Goal: Book appointment/travel/reservation

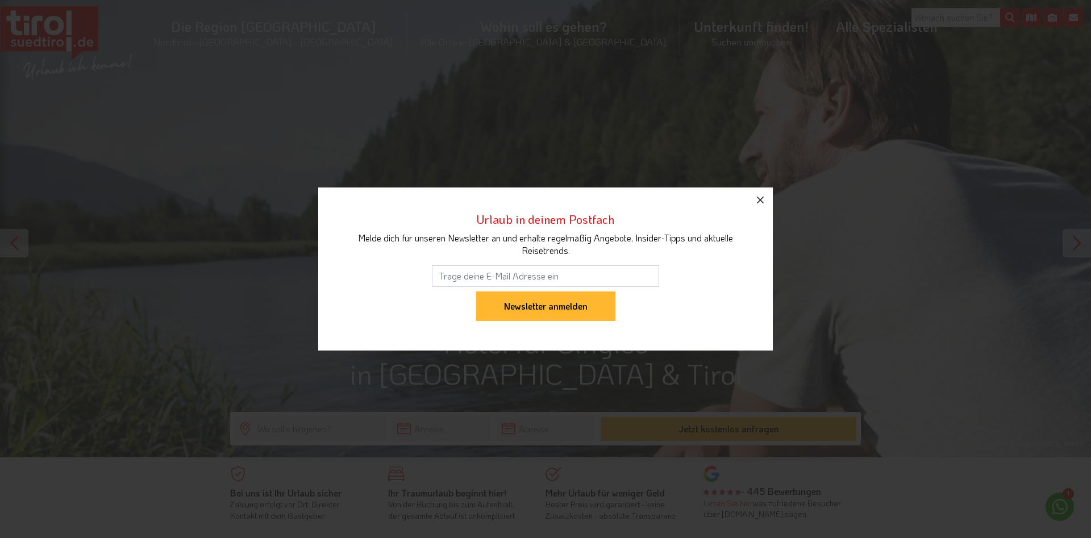
click at [759, 198] on icon "button" at bounding box center [760, 200] width 14 height 14
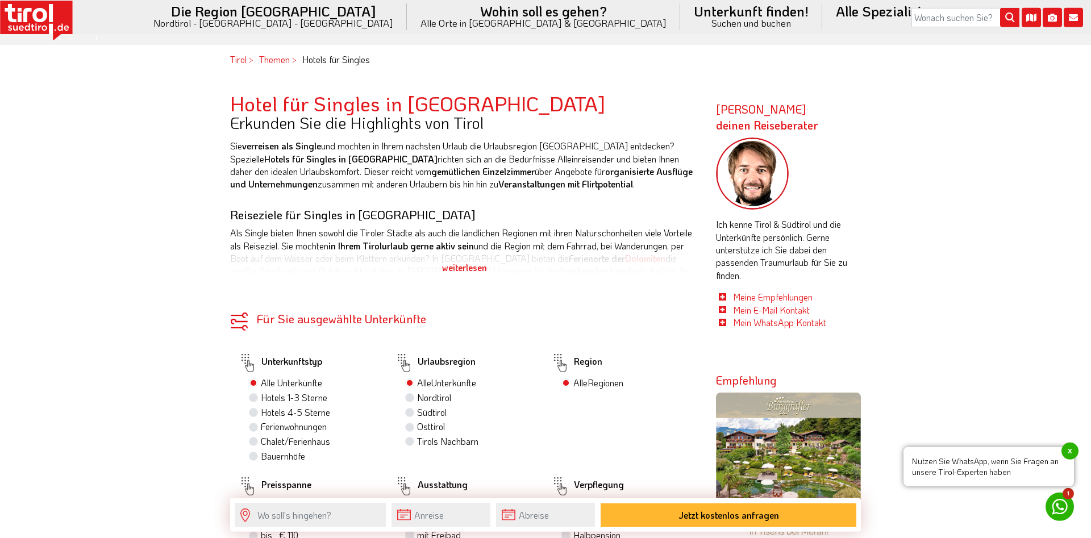
scroll to position [522, 0]
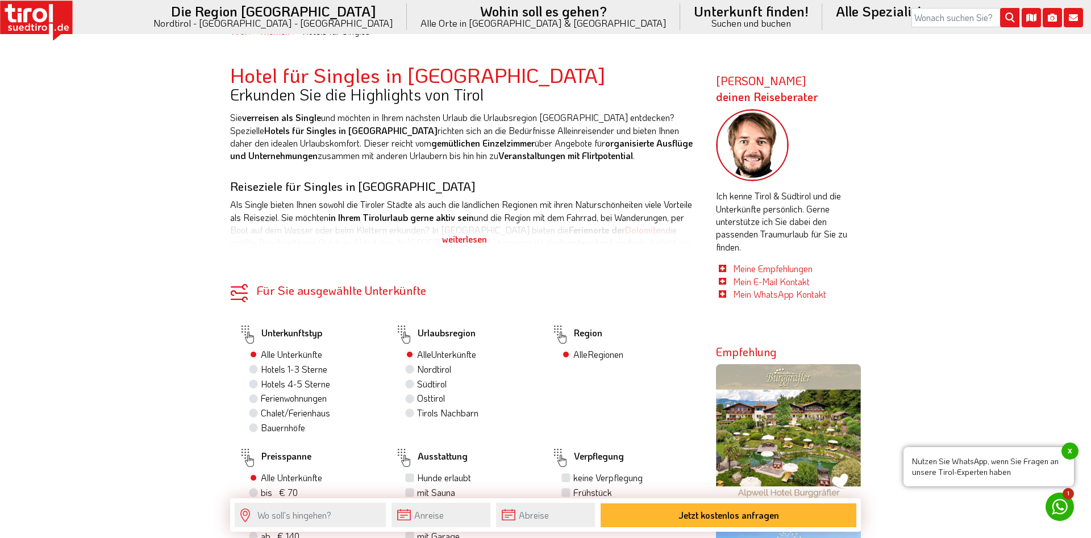
click at [261, 384] on label "Hotels 4-5 Sterne" at bounding box center [295, 384] width 69 height 13
click at [255, 384] on input "Hotels 4-5 Sterne" at bounding box center [254, 383] width 7 height 7
radio input "true"
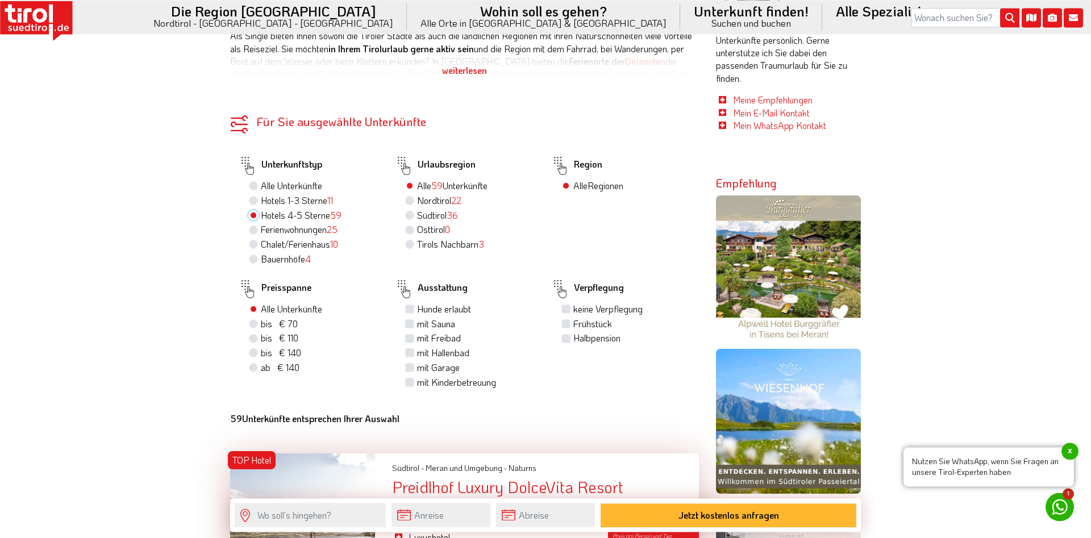
scroll to position [696, 0]
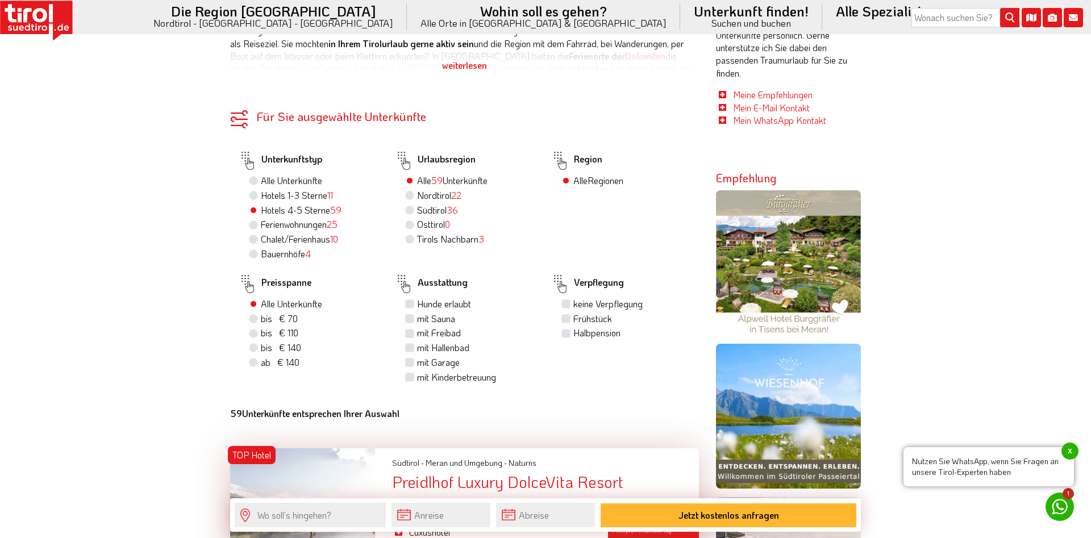
click at [417, 322] on label "mit Sauna" at bounding box center [436, 319] width 38 height 13
click at [410, 322] on input "mit Sauna" at bounding box center [410, 318] width 7 height 7
checkbox input "true"
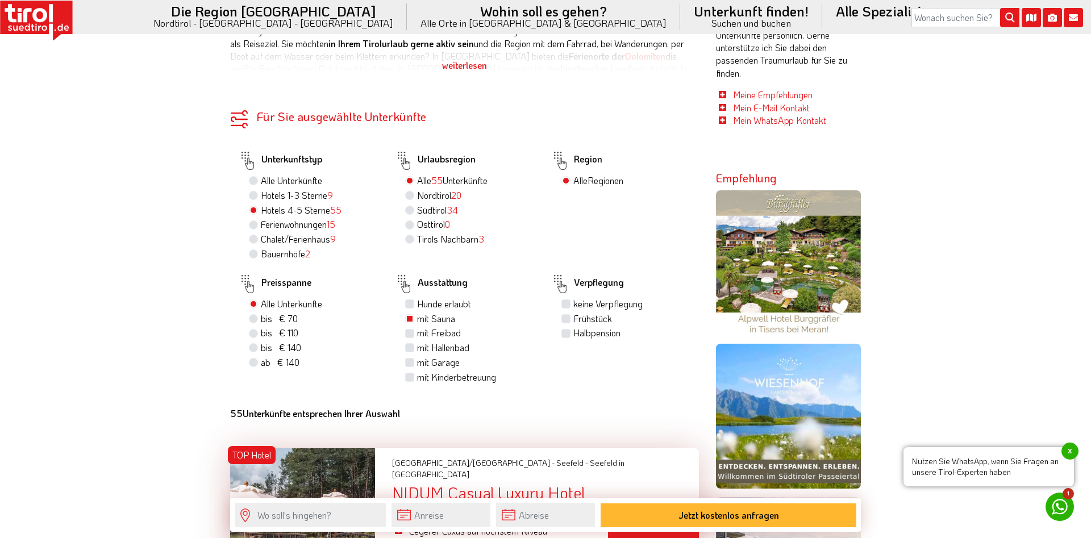
click at [417, 353] on label "mit Hallenbad" at bounding box center [443, 348] width 52 height 13
click at [411, 351] on input "mit Hallenbad" at bounding box center [410, 347] width 7 height 7
checkbox input "true"
click at [571, 324] on div "Frühstück" at bounding box center [625, 319] width 129 height 15
click at [573, 324] on label "Frühstück" at bounding box center [592, 319] width 39 height 13
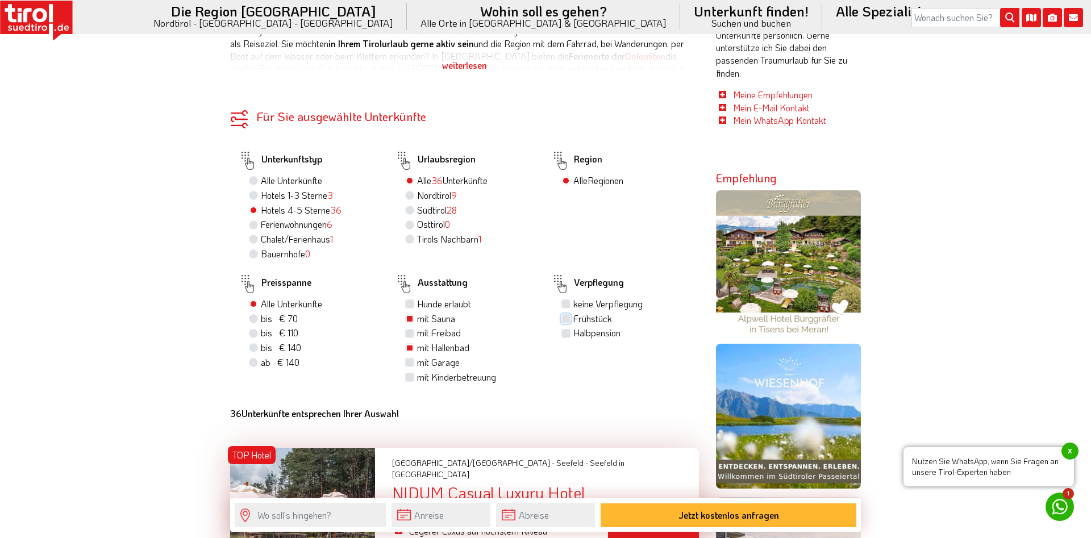
click at [569, 322] on input "Frühstück" at bounding box center [567, 318] width 7 height 7
checkbox input "true"
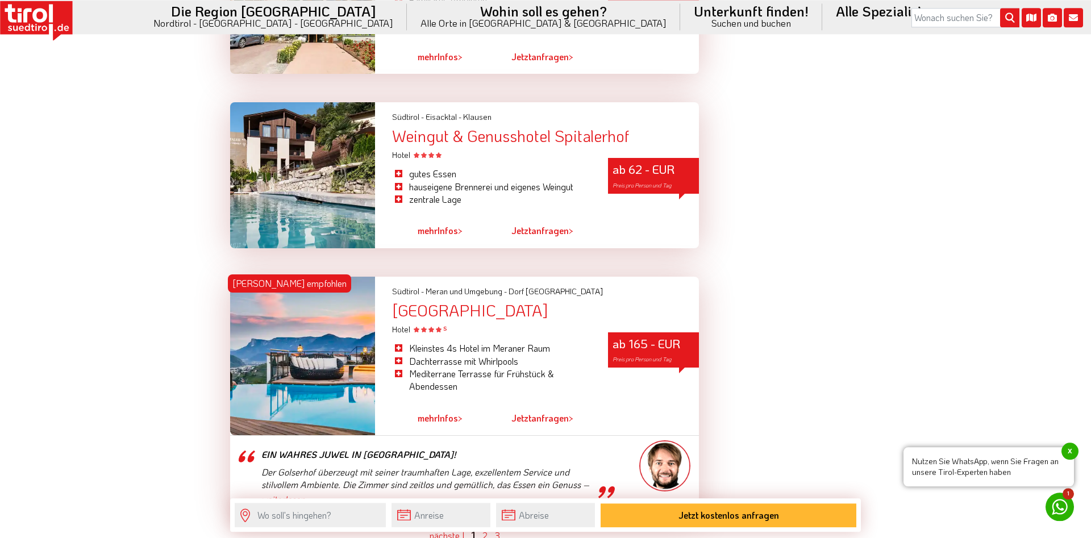
scroll to position [3362, 0]
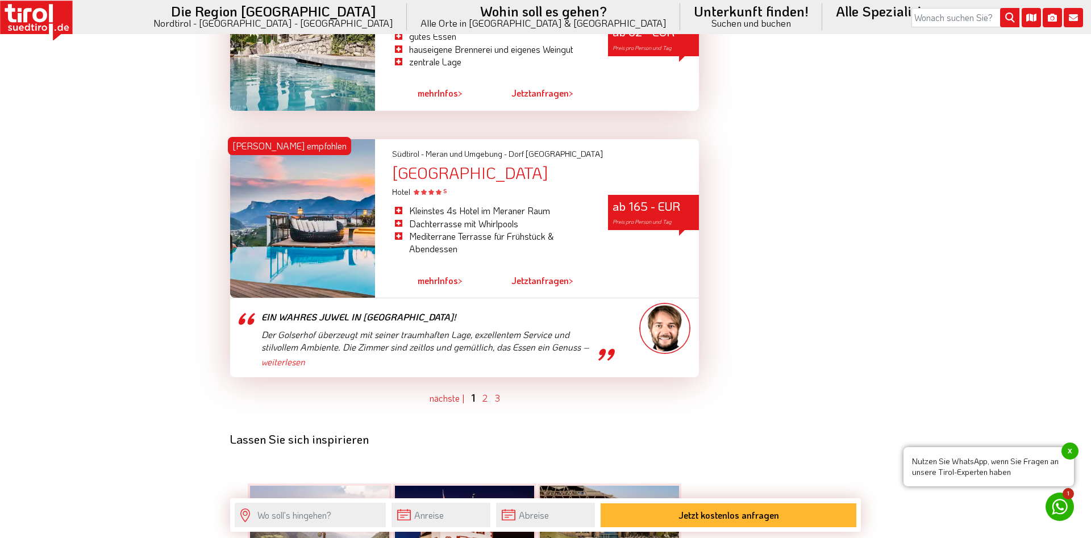
click at [488, 391] on ul "vorher | nächste | 1 2 3" at bounding box center [464, 398] width 469 height 14
click at [484, 392] on link "2" at bounding box center [484, 398] width 5 height 12
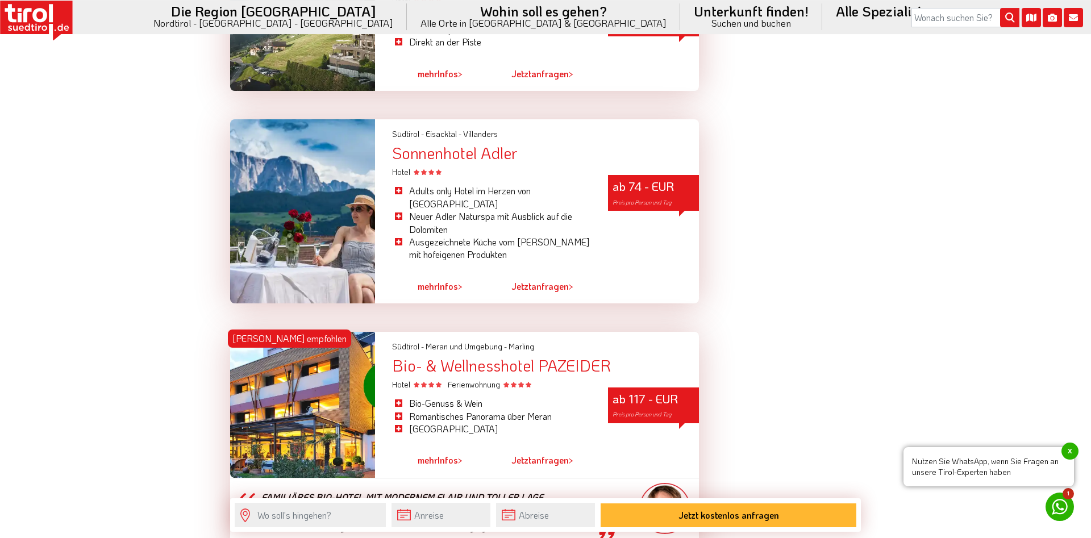
scroll to position [3238, 0]
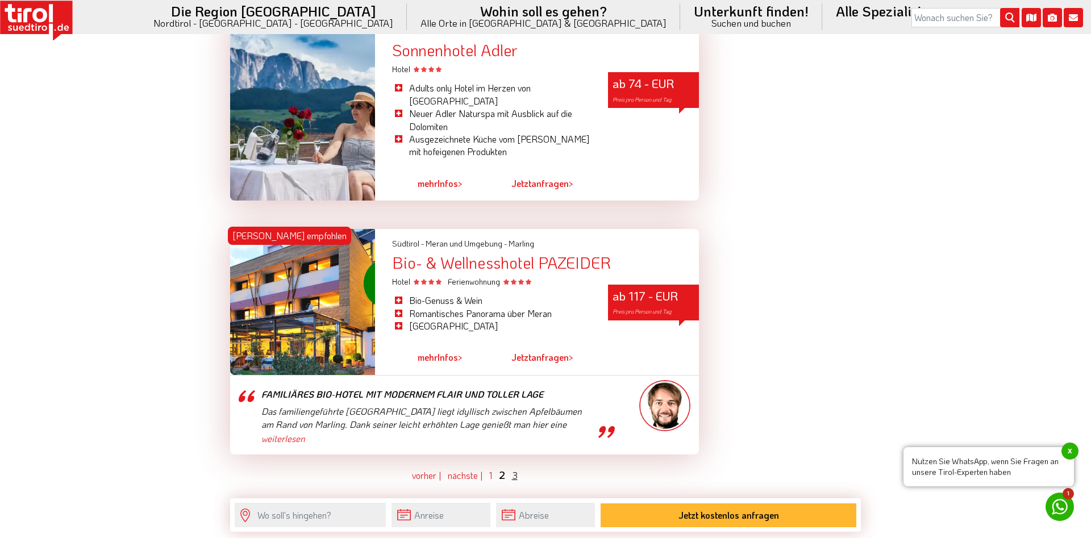
click at [513, 469] on link "3" at bounding box center [515, 475] width 6 height 12
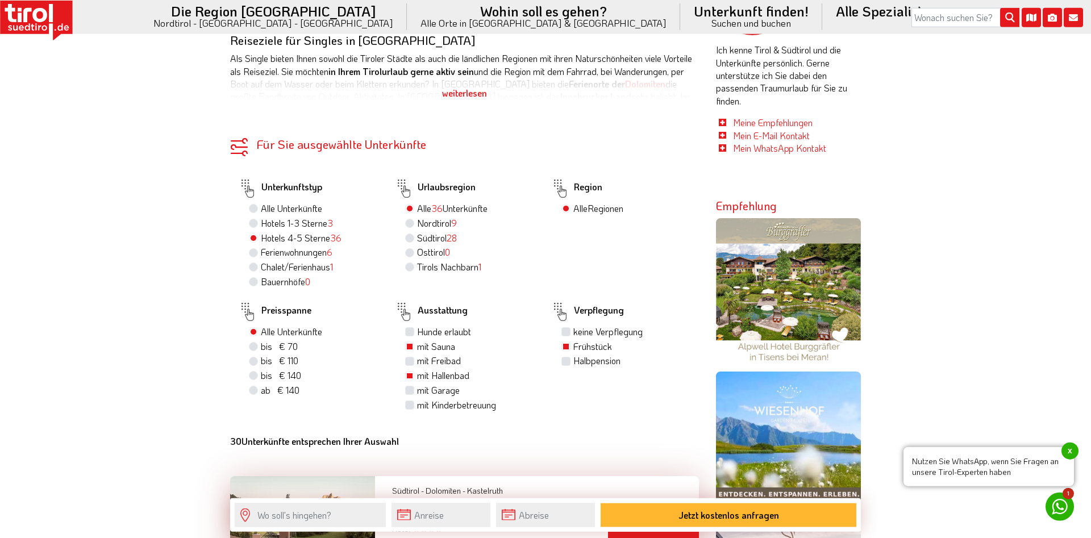
scroll to position [688, 0]
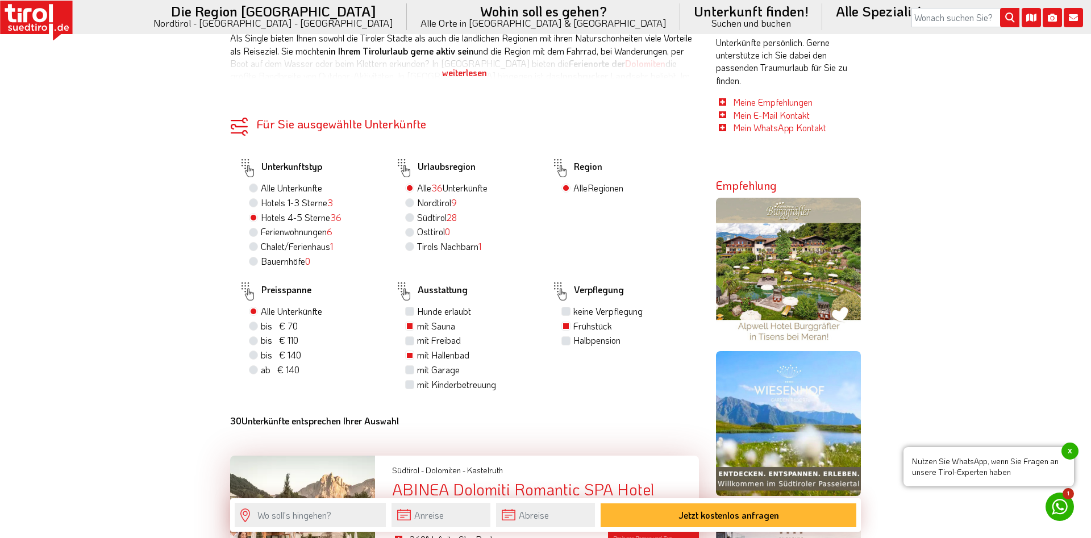
click at [417, 344] on label "mit Freibad" at bounding box center [439, 340] width 44 height 13
click at [410, 344] on input "mit Freibad" at bounding box center [410, 339] width 7 height 7
checkbox input "true"
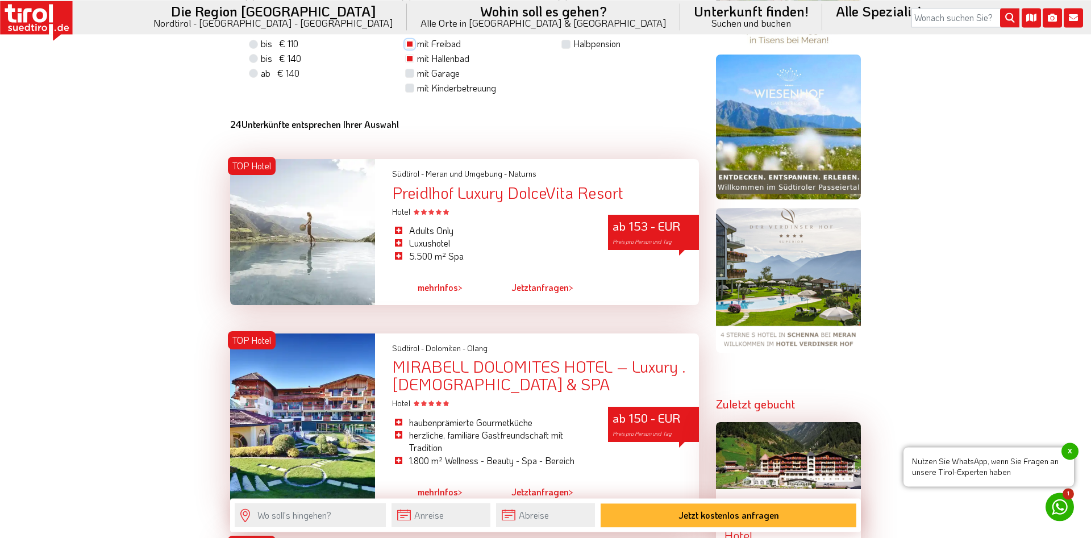
scroll to position [978, 0]
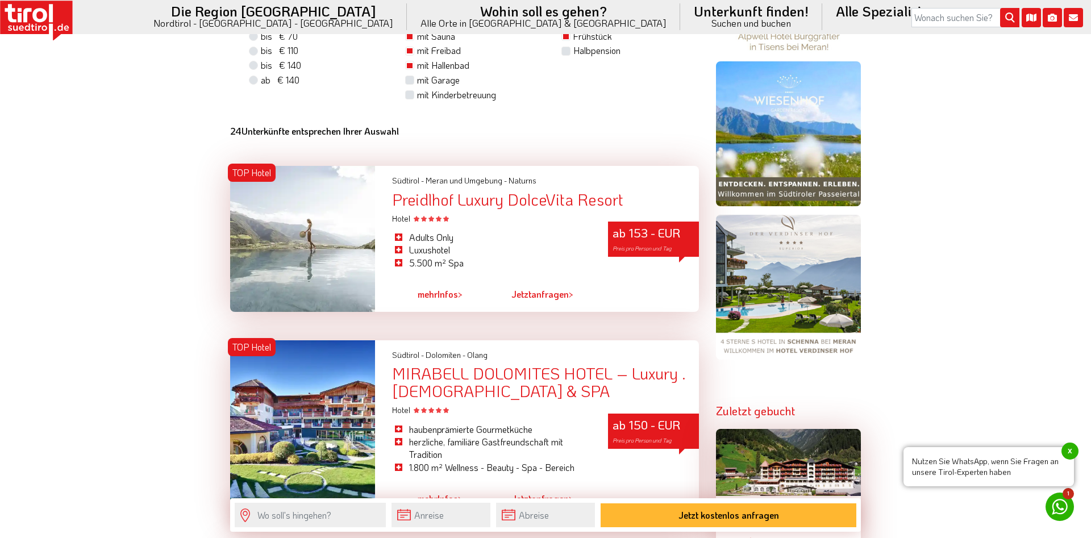
click at [457, 301] on link "mehr Infos >" at bounding box center [440, 294] width 45 height 26
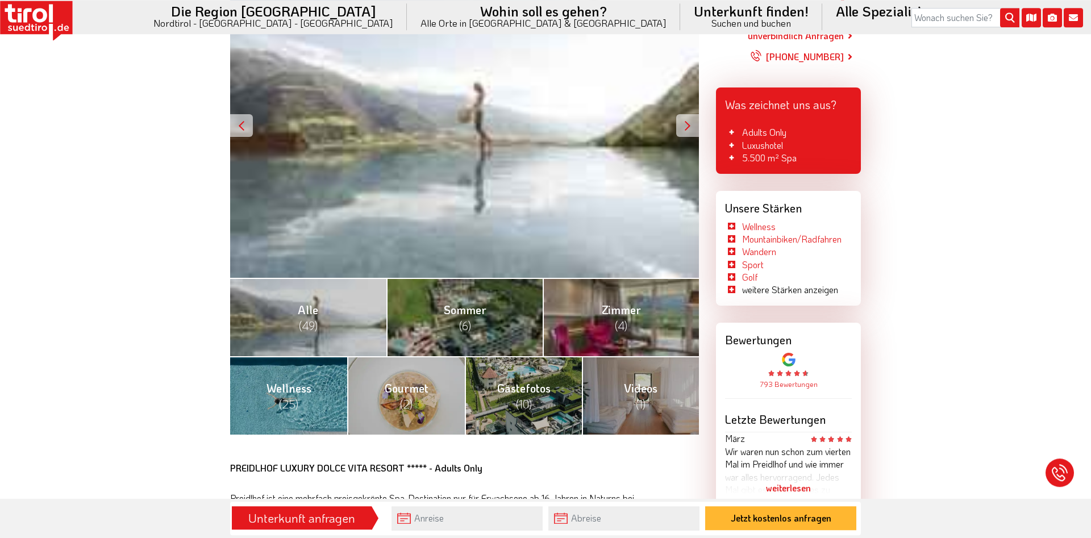
scroll to position [290, 0]
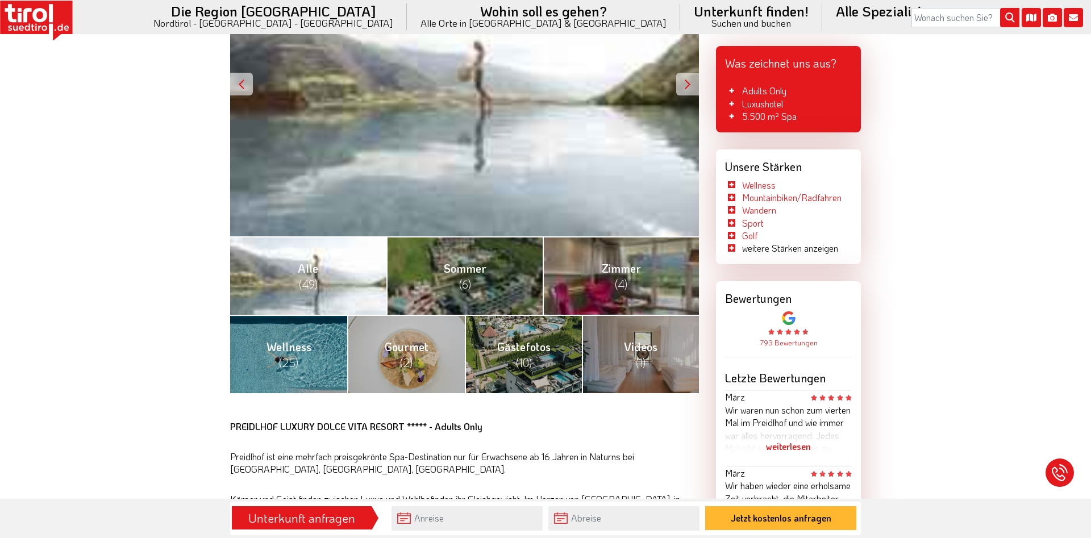
click at [349, 285] on link "Alle (49)" at bounding box center [308, 275] width 156 height 78
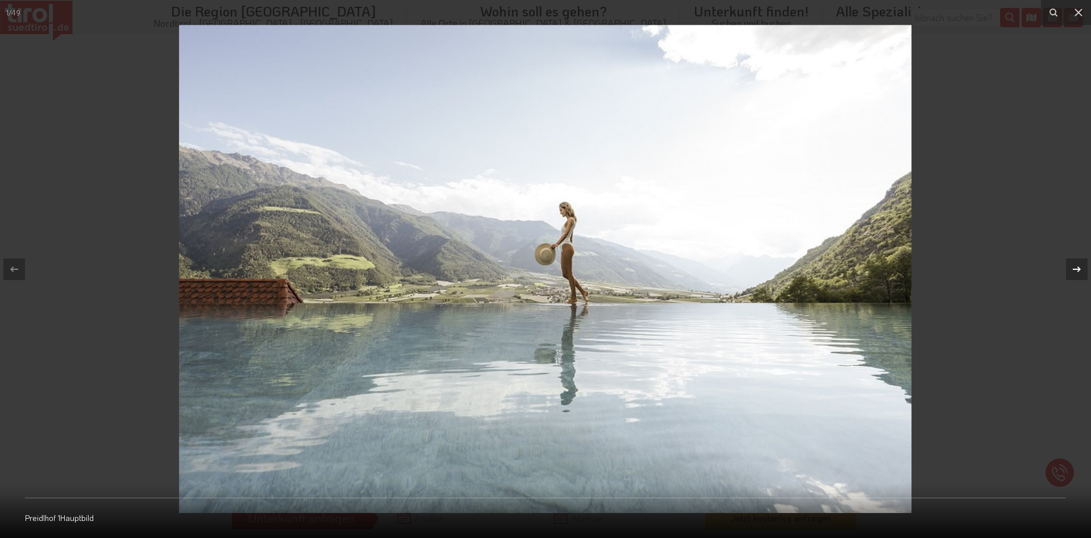
click at [1079, 267] on icon at bounding box center [1077, 270] width 14 height 14
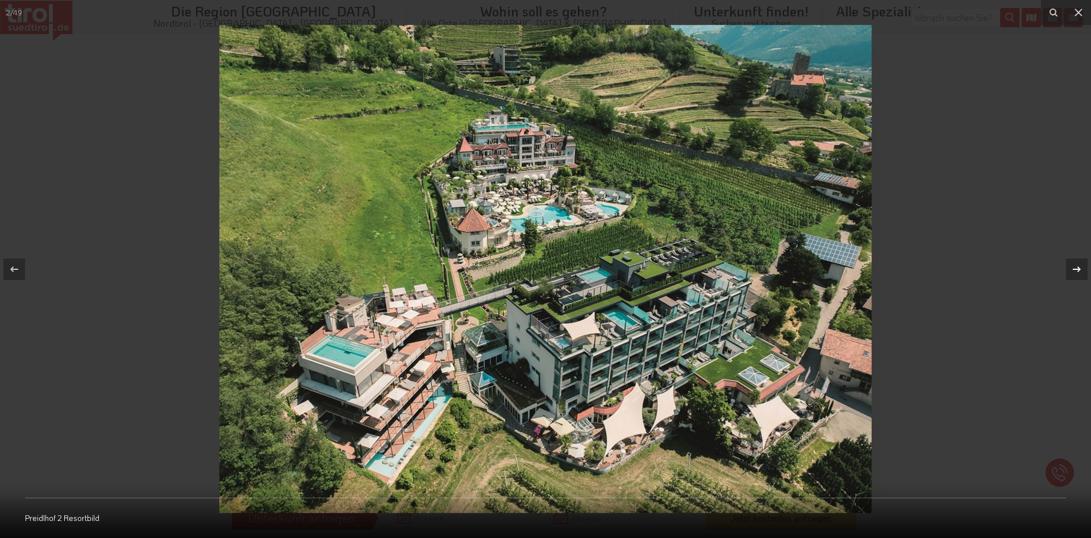
click at [1079, 267] on icon at bounding box center [1077, 270] width 14 height 14
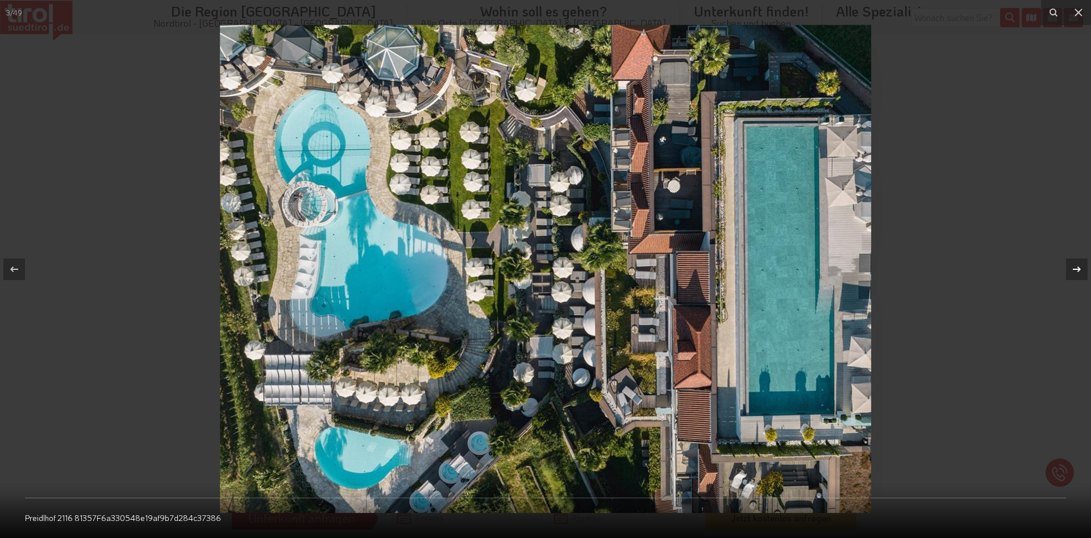
click at [1079, 267] on icon at bounding box center [1077, 270] width 14 height 14
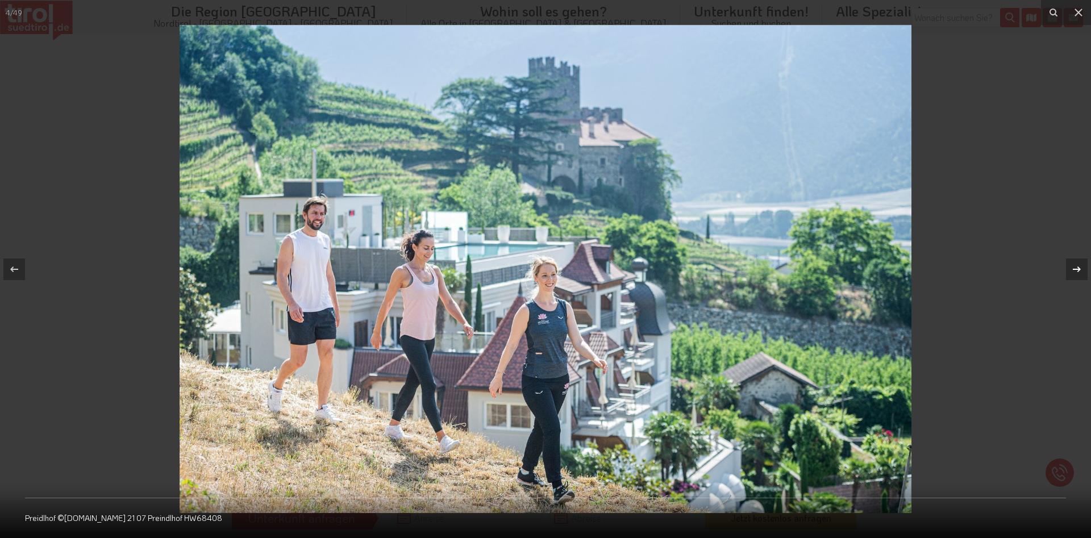
click at [1079, 267] on icon at bounding box center [1077, 270] width 14 height 14
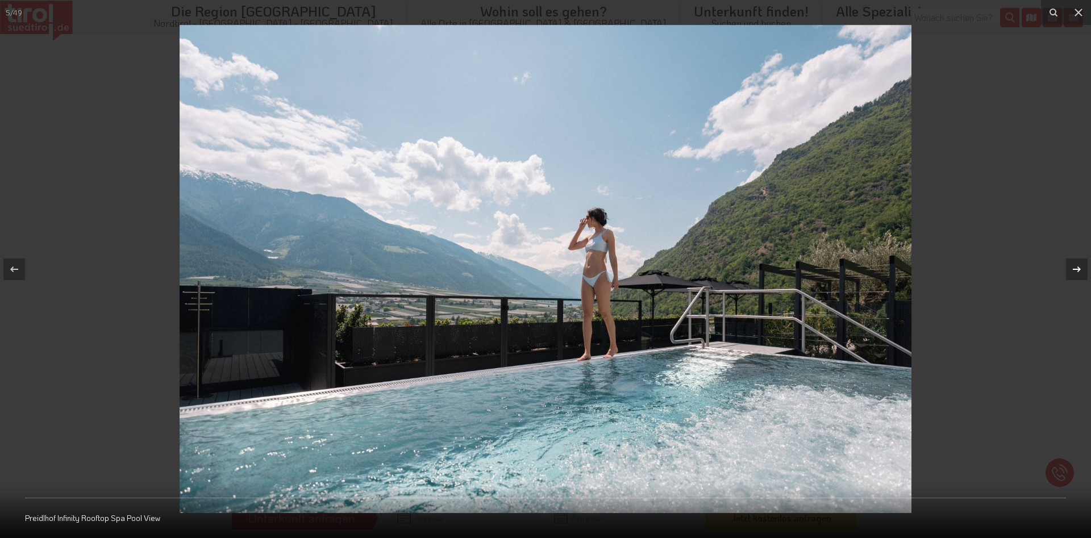
click at [1079, 267] on icon at bounding box center [1077, 270] width 14 height 14
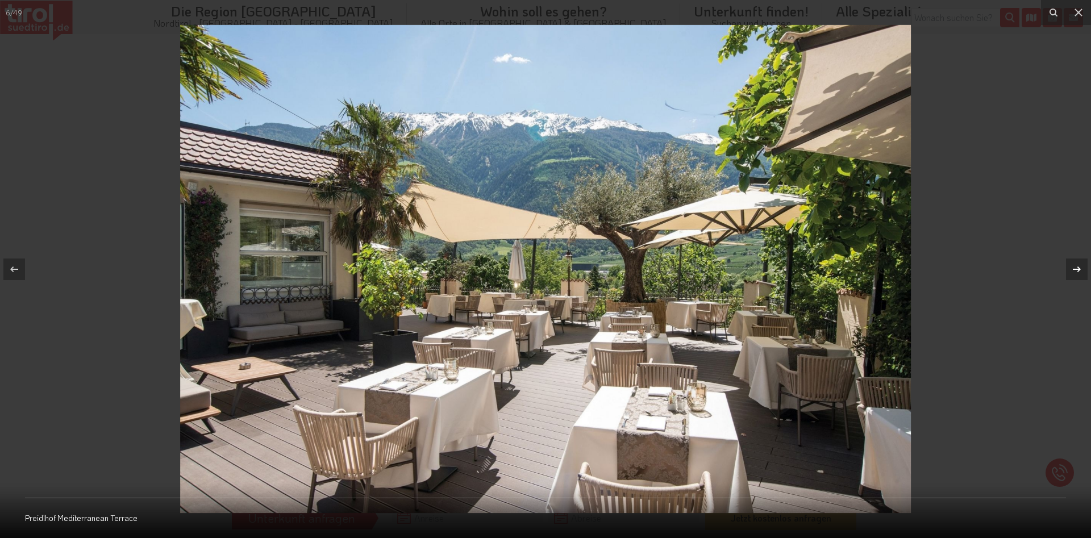
click at [1079, 267] on icon at bounding box center [1077, 270] width 14 height 14
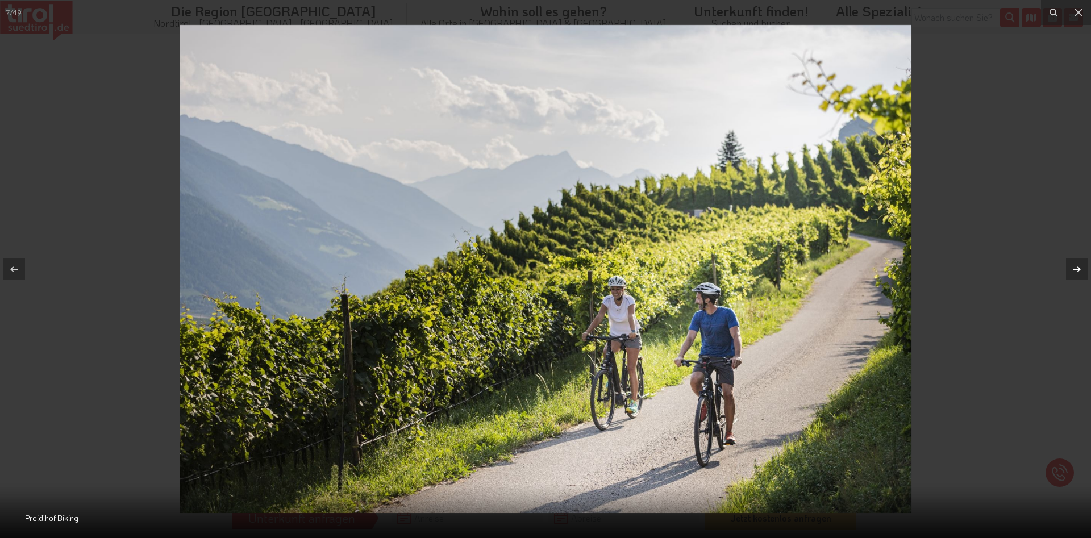
click at [1079, 267] on icon at bounding box center [1077, 270] width 14 height 14
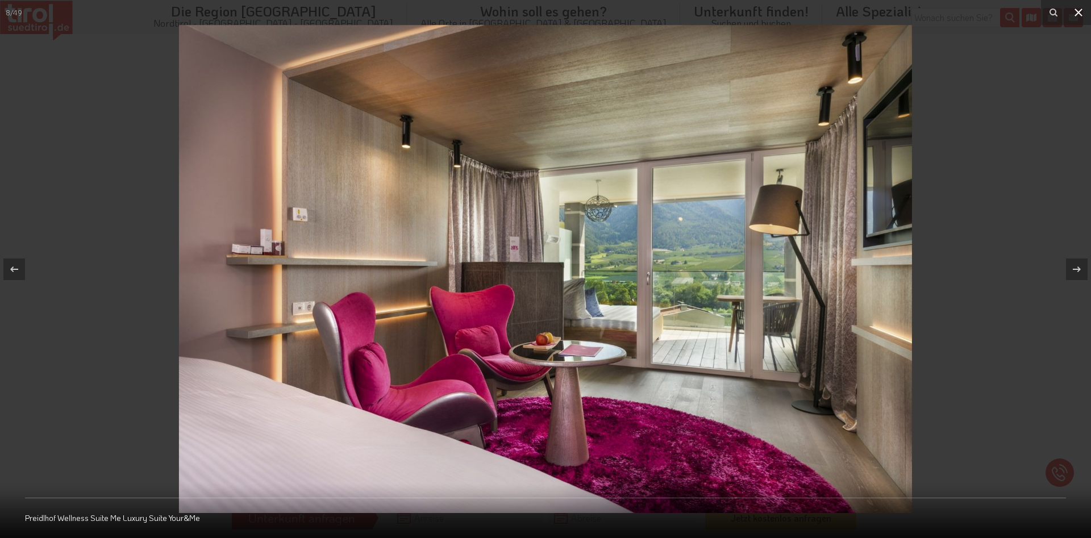
click at [1076, 9] on icon at bounding box center [1079, 13] width 14 height 14
click at [1082, 268] on icon at bounding box center [1077, 270] width 14 height 14
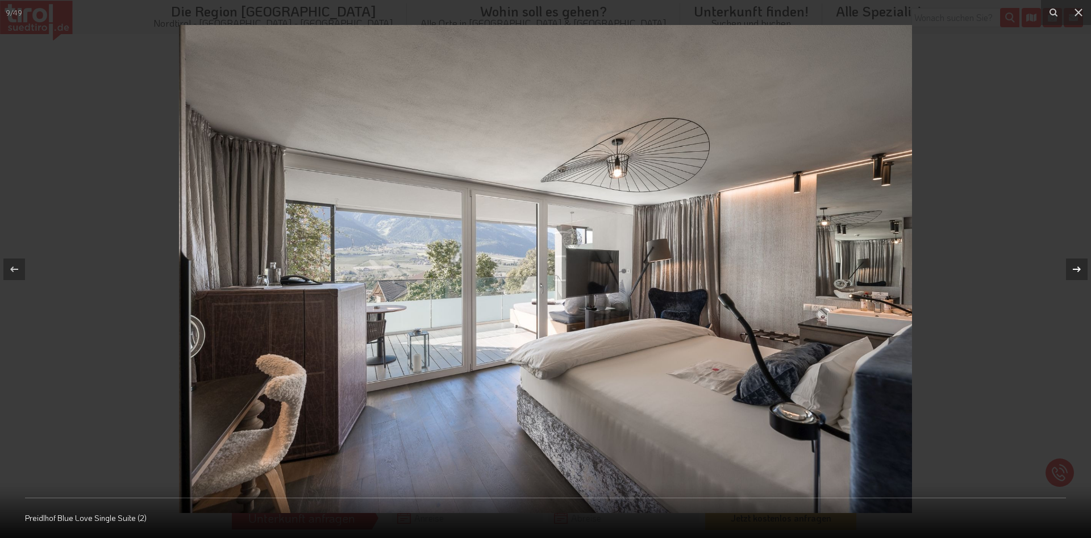
click at [1082, 268] on icon at bounding box center [1077, 270] width 14 height 14
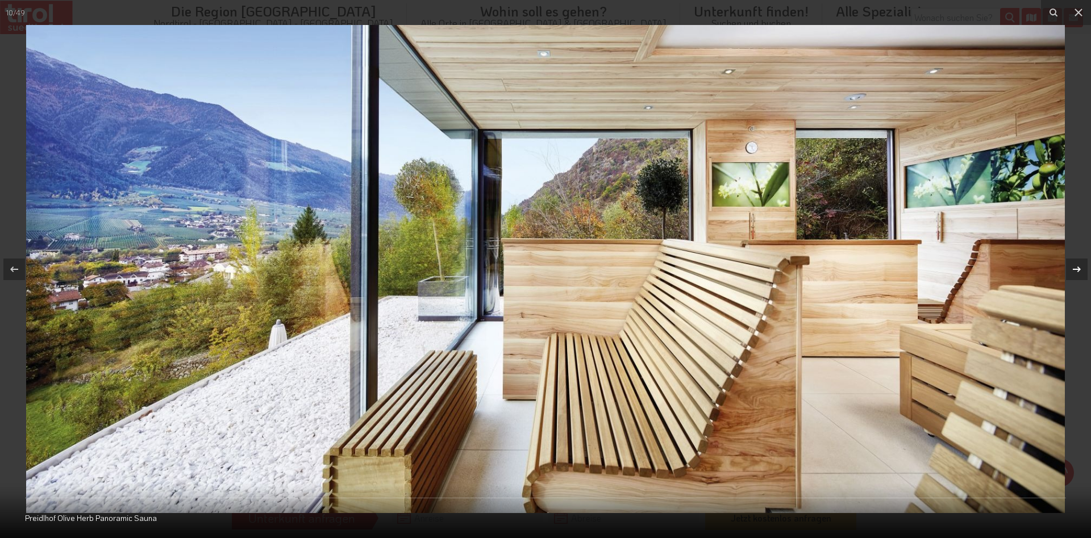
click at [1082, 268] on icon at bounding box center [1077, 270] width 14 height 14
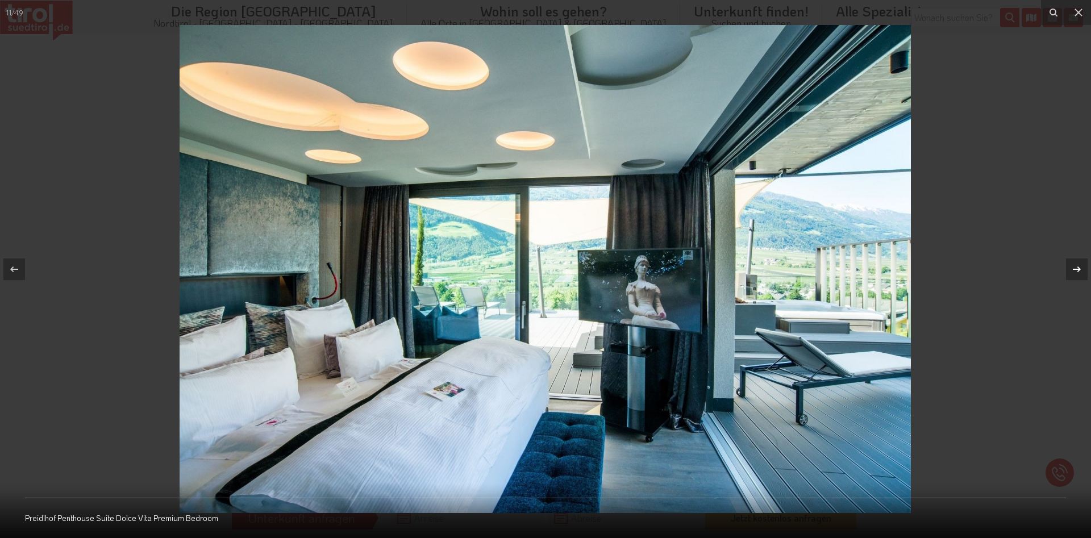
click at [1082, 268] on icon at bounding box center [1077, 270] width 14 height 14
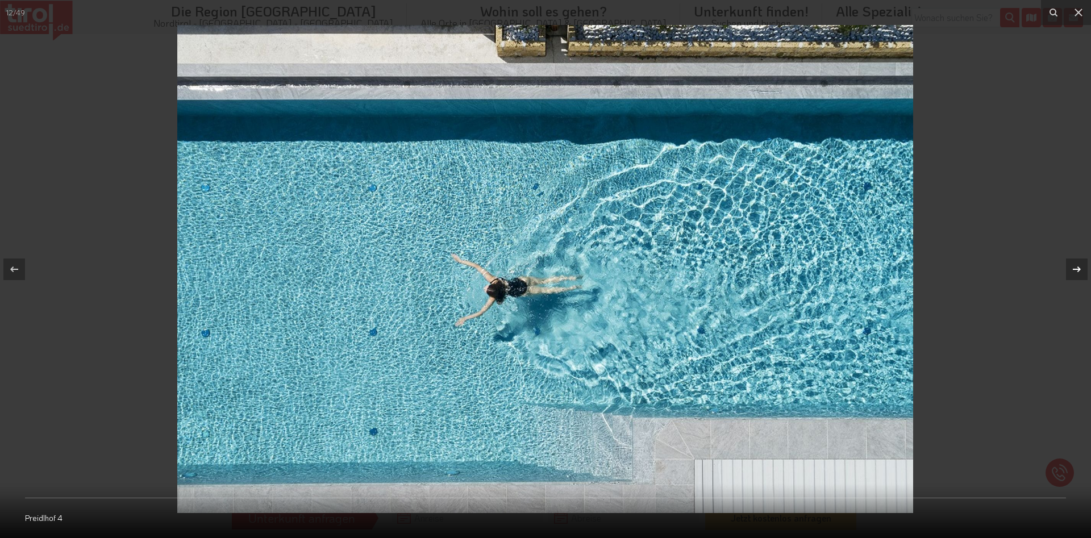
click at [1082, 268] on icon at bounding box center [1077, 270] width 14 height 14
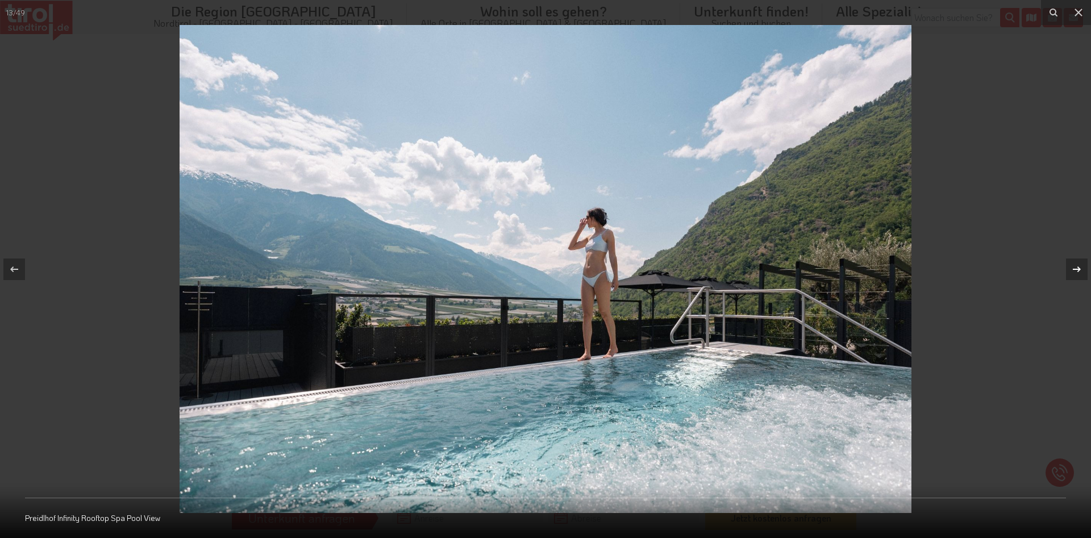
click at [1082, 268] on icon at bounding box center [1077, 270] width 14 height 14
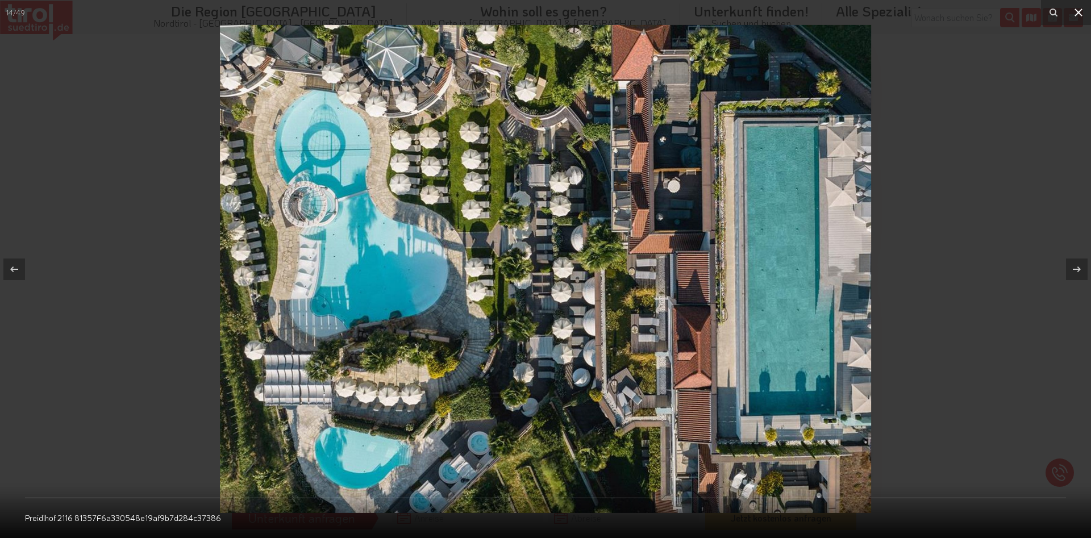
click at [1075, 14] on icon at bounding box center [1079, 13] width 14 height 14
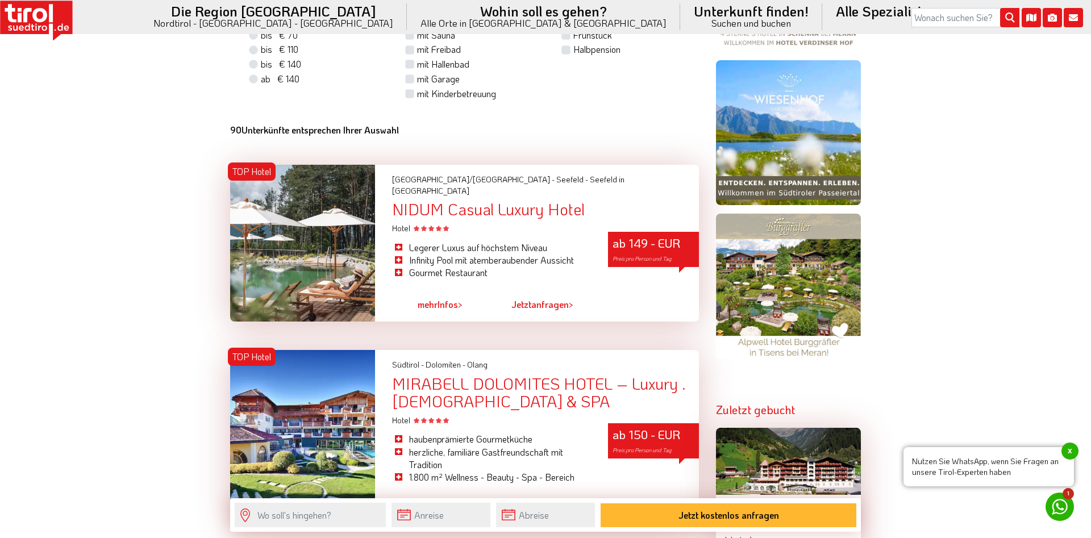
scroll to position [1036, 0]
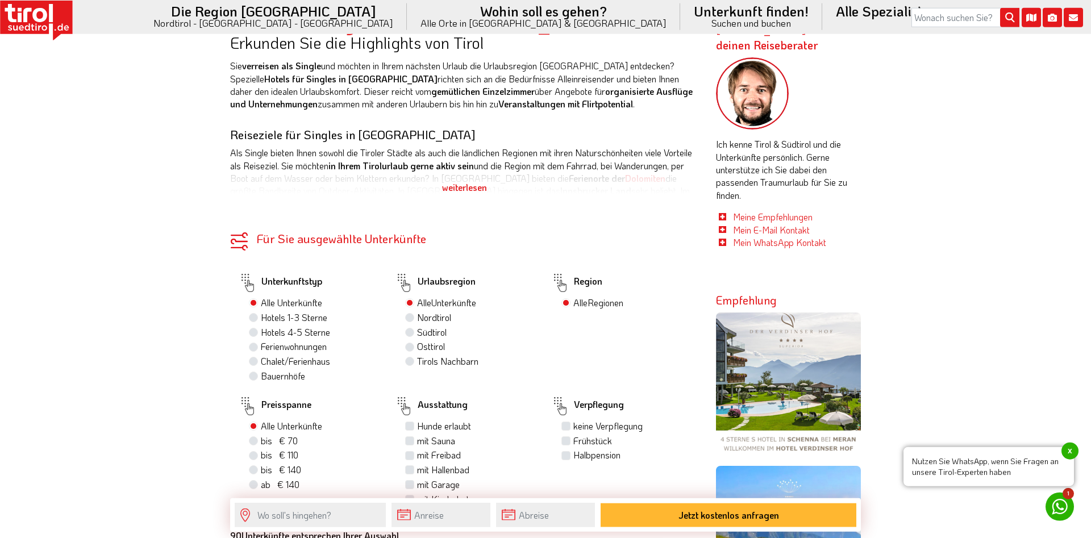
scroll to position [563, 0]
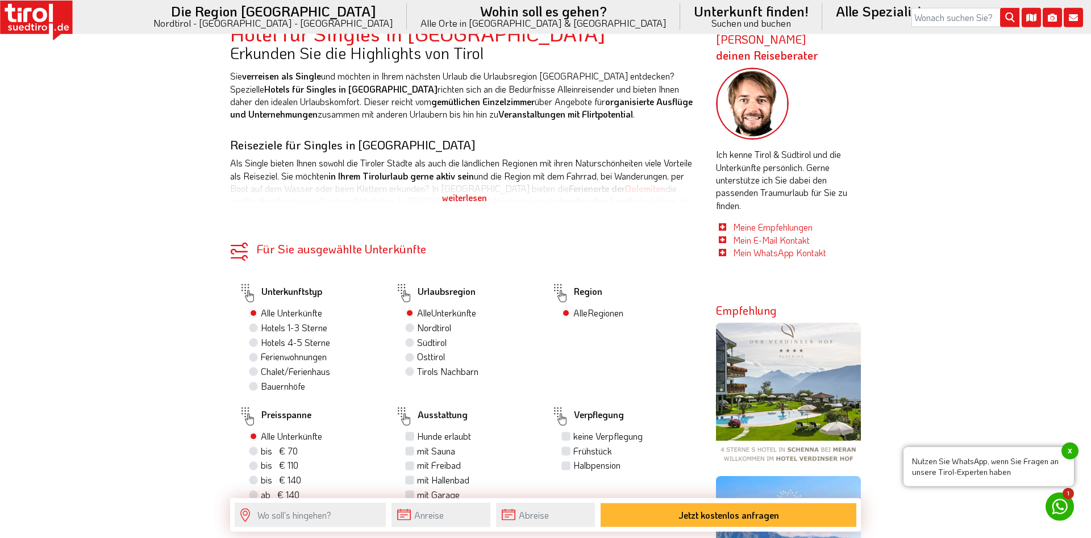
click at [261, 344] on label "Hotels 4-5 Sterne" at bounding box center [295, 342] width 69 height 13
click at [253, 344] on input "Hotels 4-5 Sterne" at bounding box center [254, 342] width 7 height 7
radio input "true"
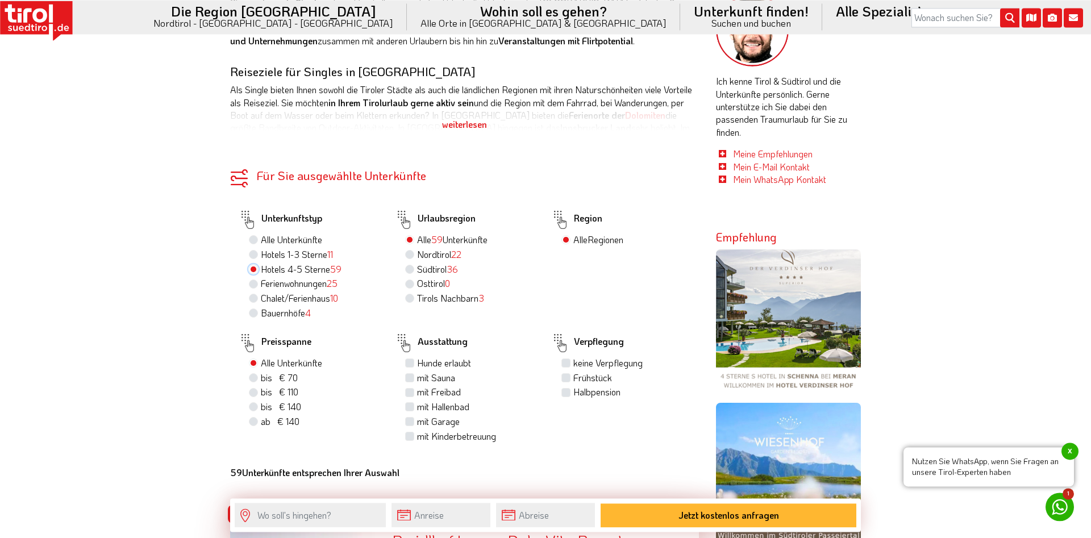
scroll to position [737, 0]
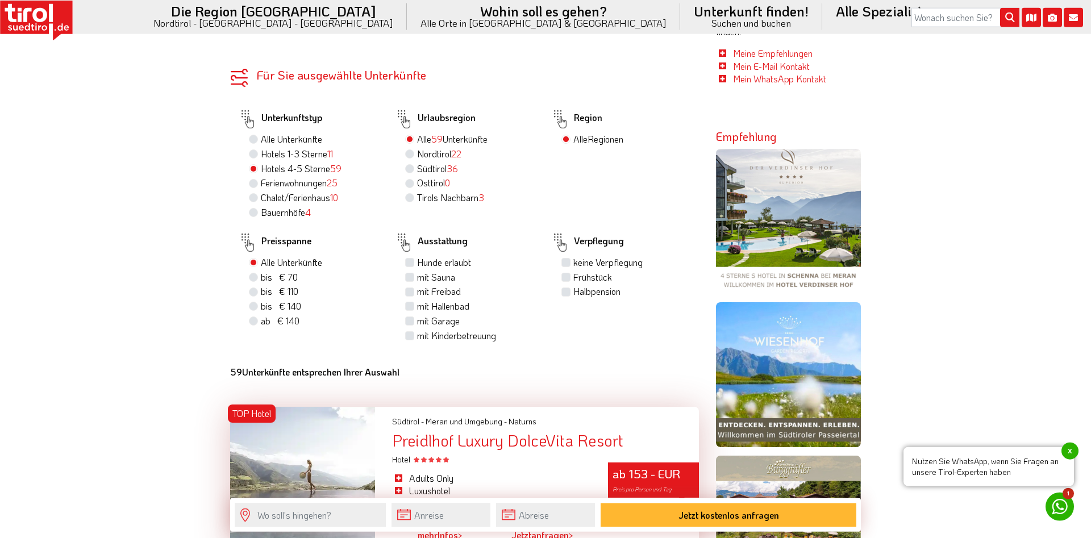
click at [417, 282] on label "mit Sauna" at bounding box center [436, 277] width 38 height 13
click at [413, 281] on input "mit Sauna" at bounding box center [410, 276] width 7 height 7
checkbox input "true"
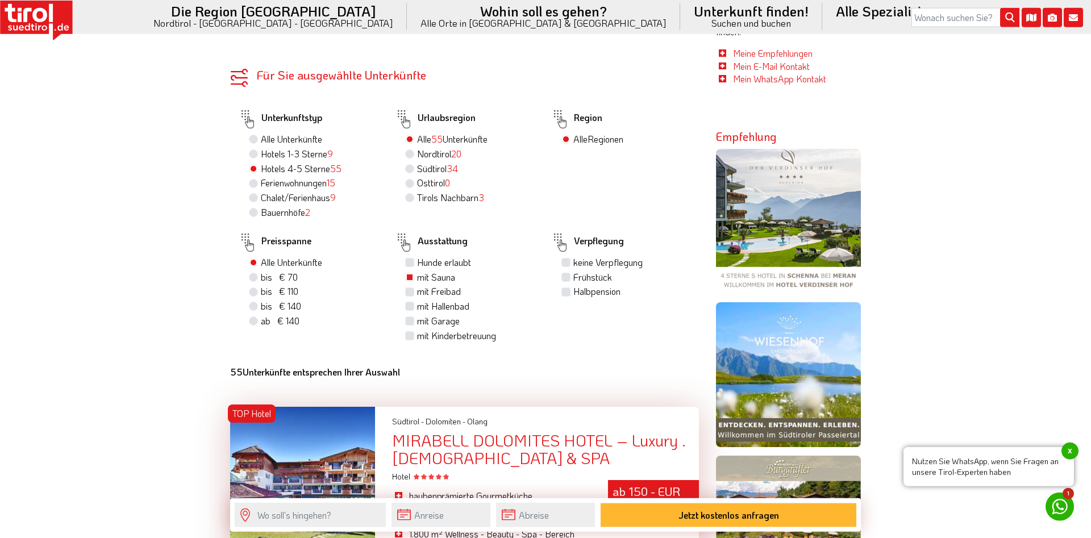
click at [417, 298] on label "mit Freibad" at bounding box center [439, 291] width 44 height 13
click at [410, 295] on input "mit Freibad" at bounding box center [410, 291] width 7 height 7
checkbox input "true"
click at [417, 311] on label "mit Hallenbad" at bounding box center [443, 306] width 52 height 13
click at [409, 310] on input "mit Hallenbad" at bounding box center [410, 305] width 7 height 7
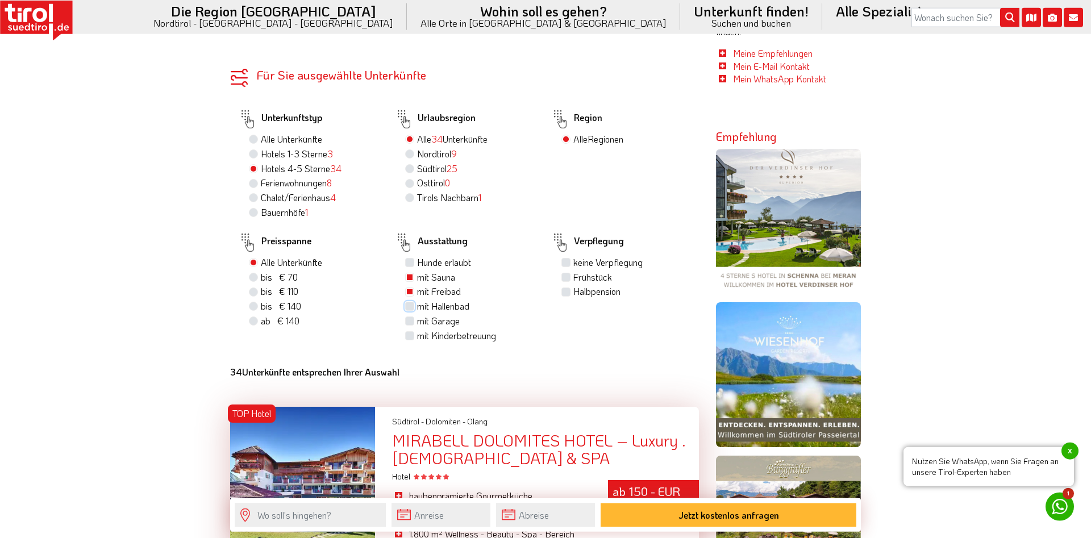
checkbox input "true"
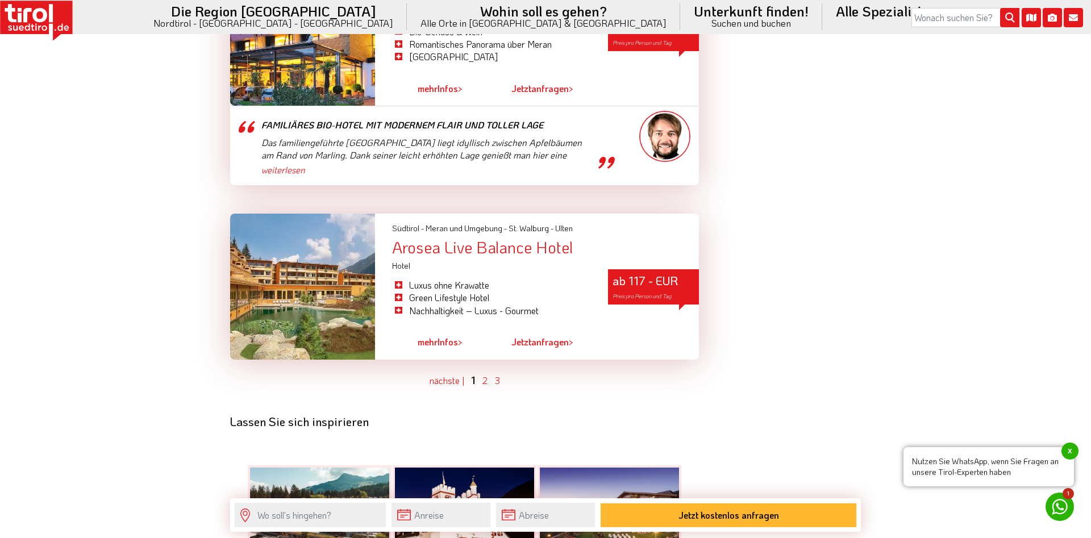
scroll to position [3403, 0]
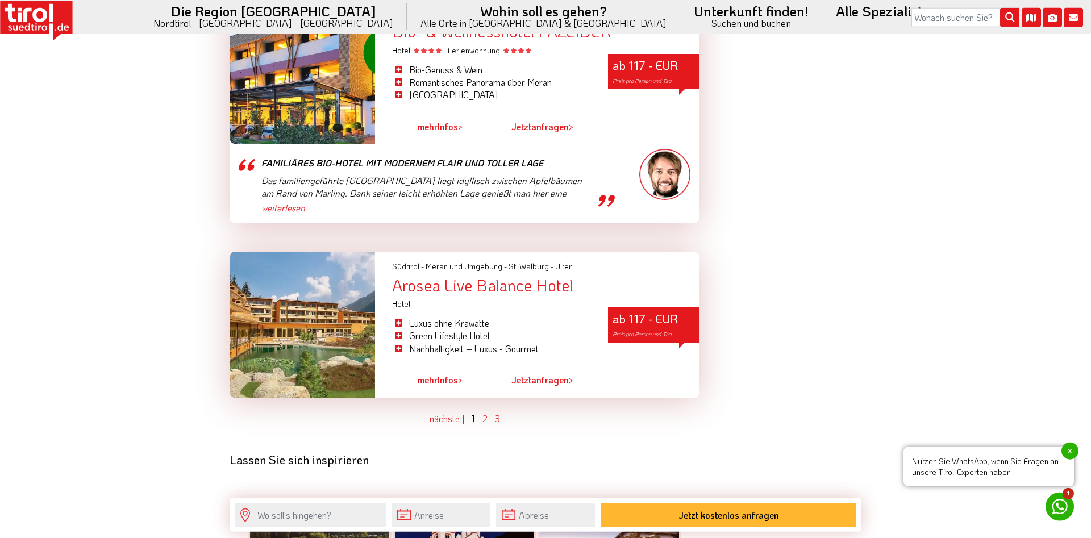
click at [488, 411] on ul "vorher | nächste | 1 2 3" at bounding box center [464, 418] width 469 height 14
click at [484, 413] on link "2" at bounding box center [484, 419] width 5 height 12
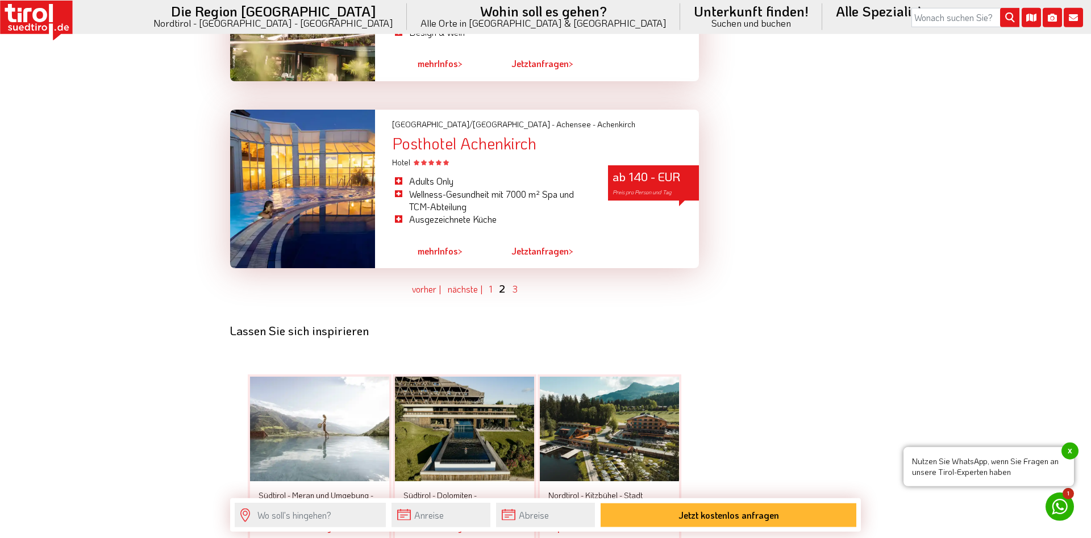
scroll to position [3296, 0]
click at [515, 282] on link "3" at bounding box center [515, 288] width 6 height 12
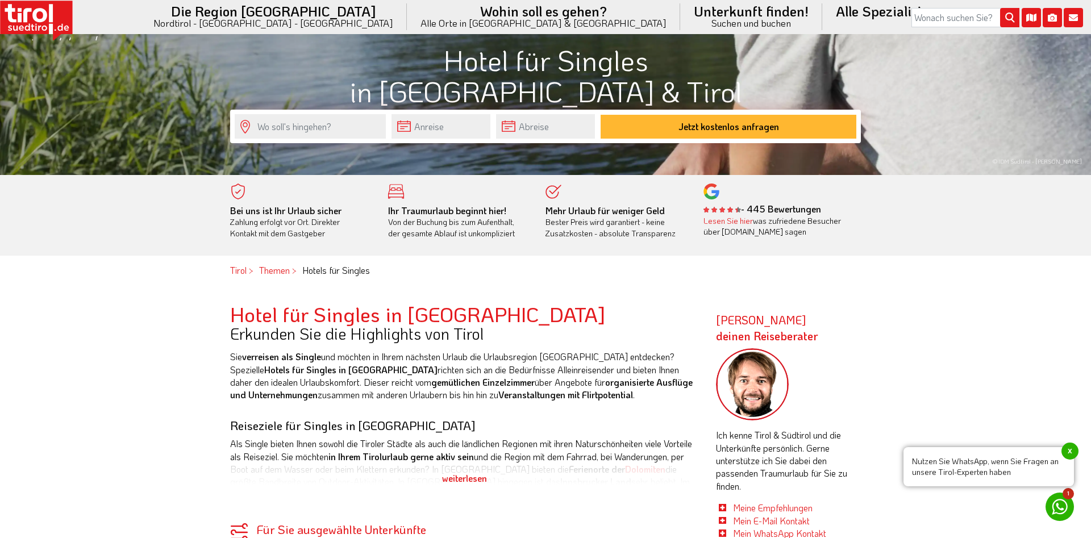
scroll to position [0, 0]
